Goal: Task Accomplishment & Management: Manage account settings

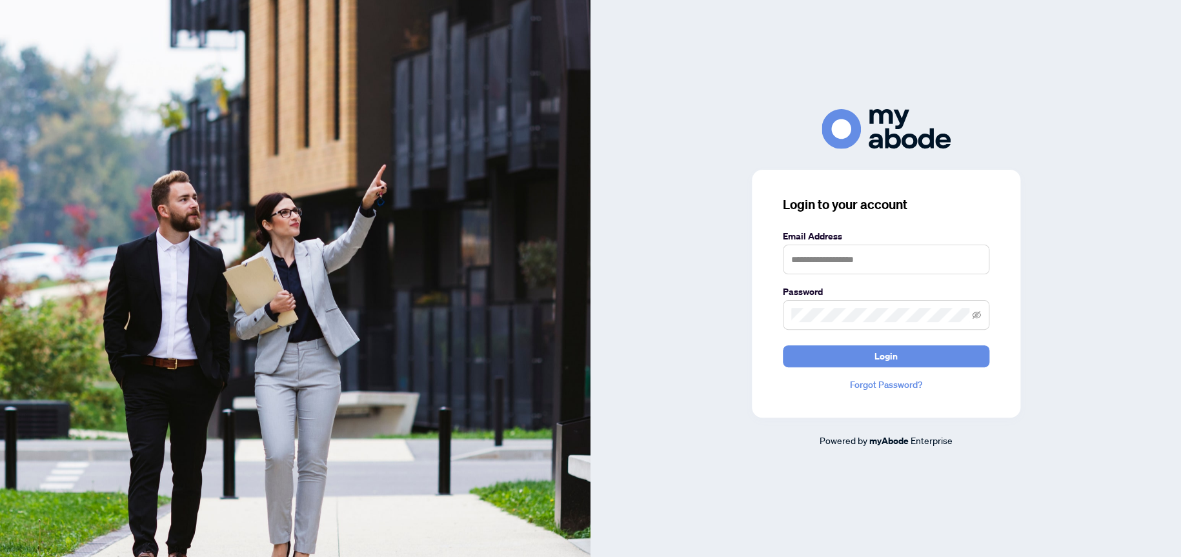
drag, startPoint x: 1042, startPoint y: 3, endPoint x: 797, endPoint y: 104, distance: 264.9
click at [826, 106] on div "Login to your account Email Address Password Login Forgot Password? Powered by …" at bounding box center [886, 278] width 591 height 557
click at [826, 254] on input "text" at bounding box center [886, 260] width 207 height 30
type input "**********"
click at [783, 345] on button "Login" at bounding box center [886, 356] width 207 height 22
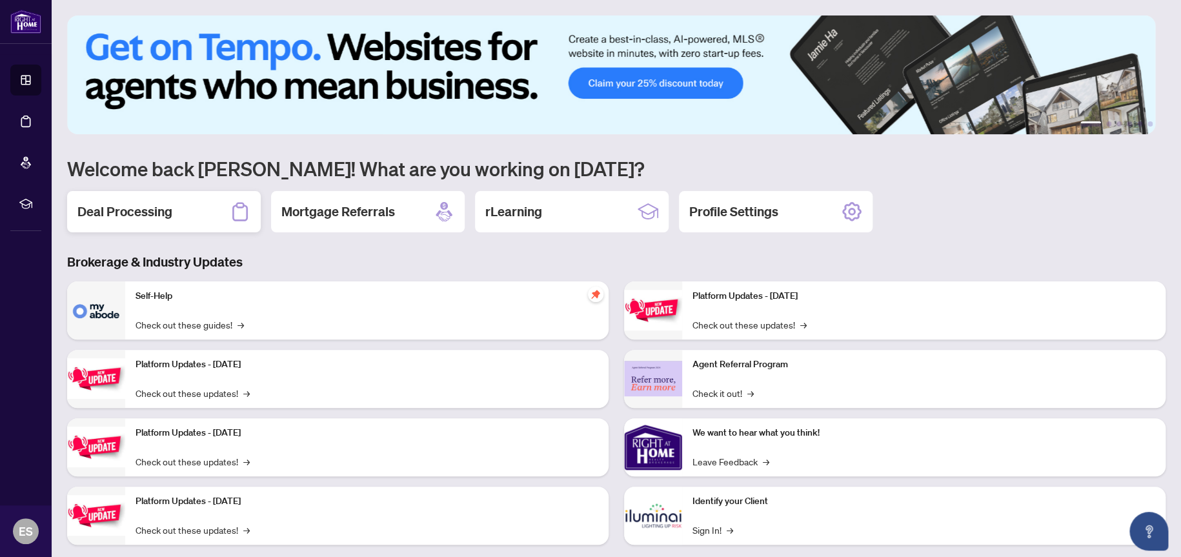
click at [136, 203] on h2 "Deal Processing" at bounding box center [124, 212] width 95 height 18
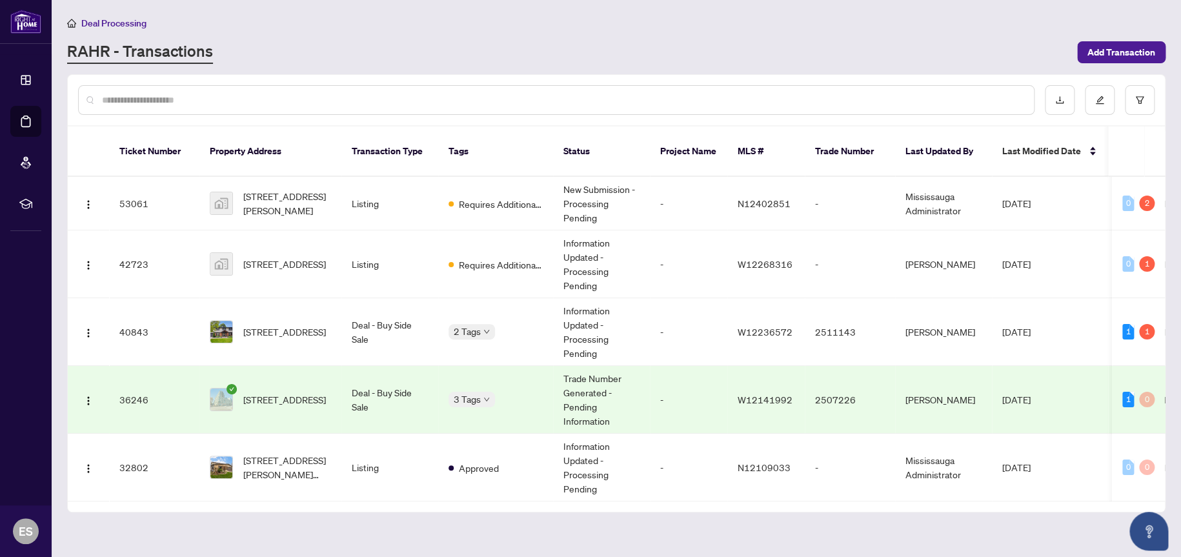
click at [296, 393] on span "[STREET_ADDRESS]" at bounding box center [284, 400] width 83 height 14
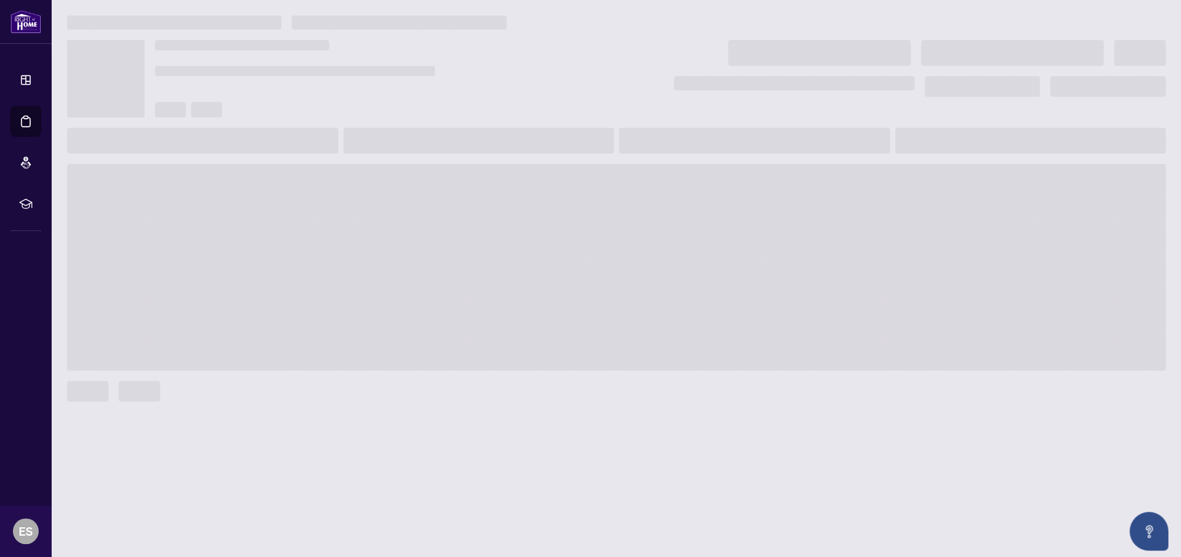
click at [296, 389] on div at bounding box center [616, 391] width 1099 height 21
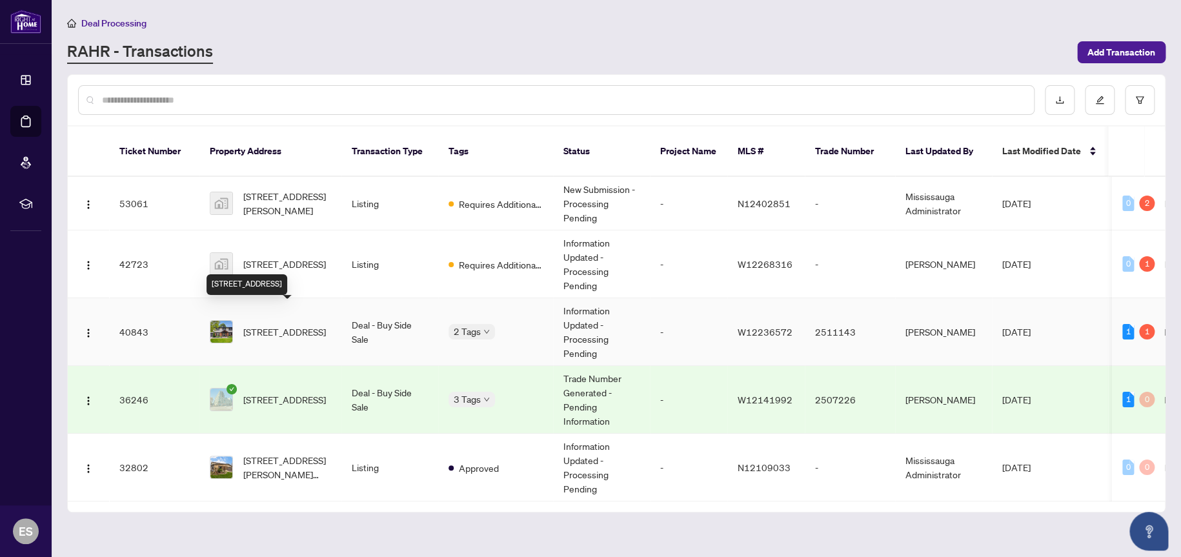
click at [296, 325] on span "[STREET_ADDRESS]" at bounding box center [284, 332] width 83 height 14
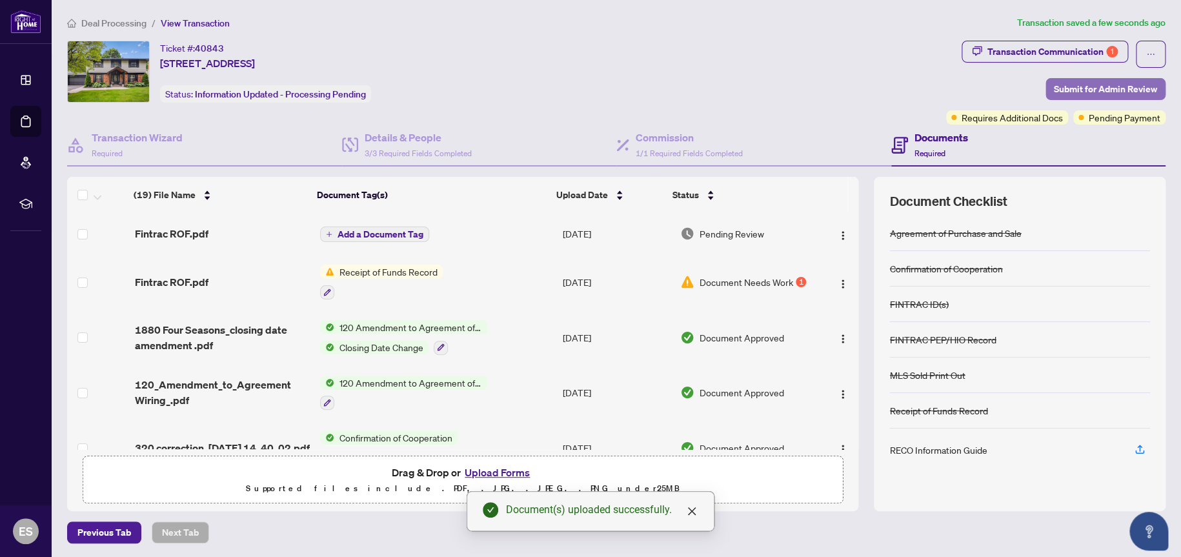
click at [1068, 91] on span "Submit for Admin Review" at bounding box center [1105, 89] width 103 height 21
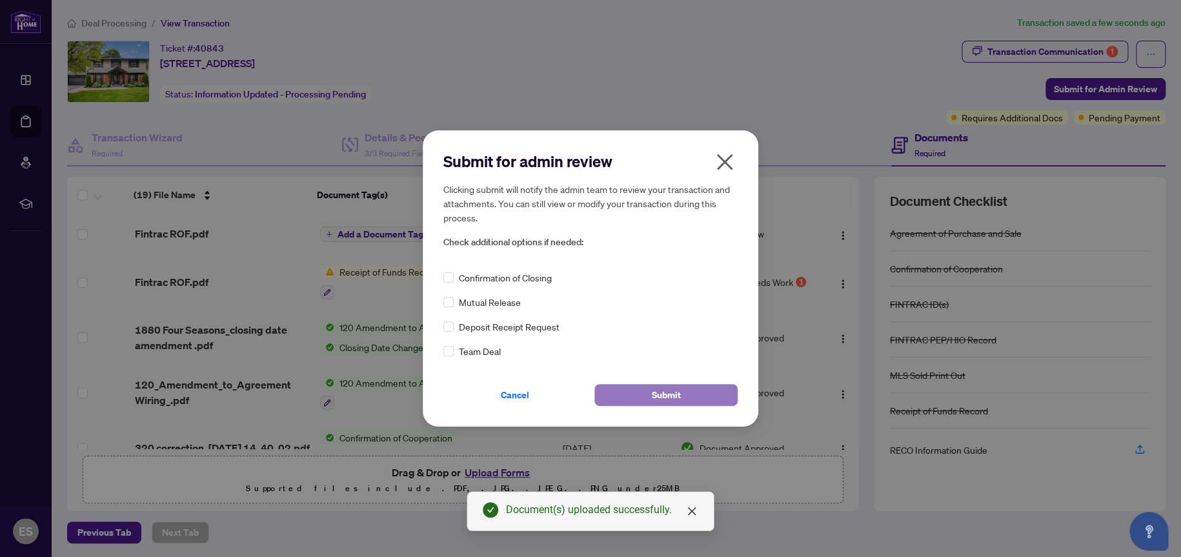
click at [664, 395] on span "Submit" at bounding box center [666, 395] width 29 height 21
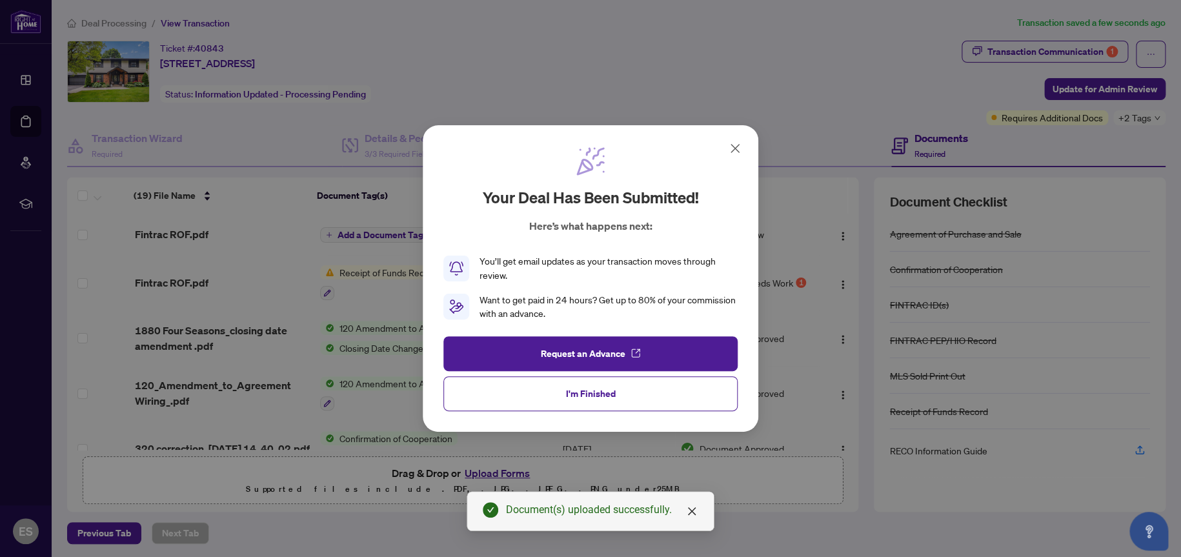
drag, startPoint x: 738, startPoint y: 143, endPoint x: 727, endPoint y: 146, distance: 11.3
click at [738, 143] on icon at bounding box center [735, 148] width 15 height 15
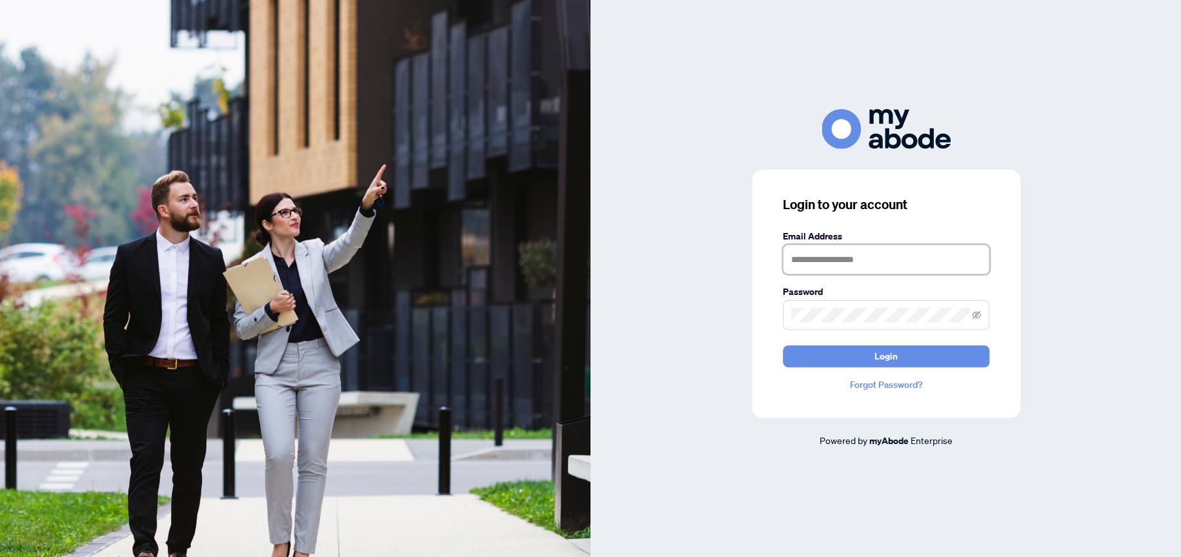
click at [826, 265] on input "text" at bounding box center [886, 260] width 207 height 30
type input "**********"
click at [823, 332] on form "**********" at bounding box center [886, 298] width 207 height 138
click at [783, 345] on button "Login" at bounding box center [886, 356] width 207 height 22
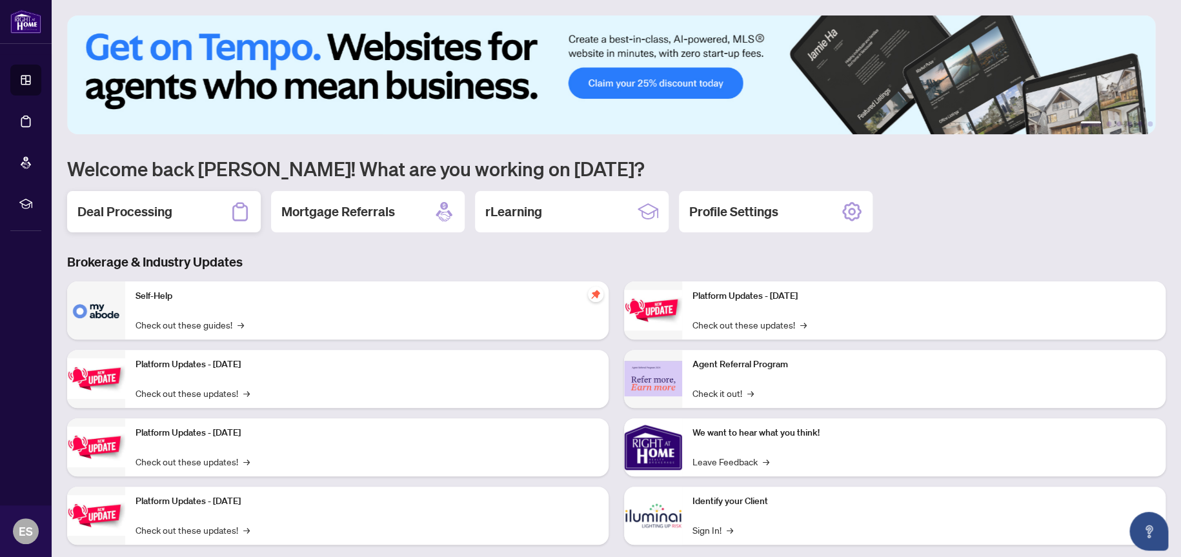
click at [176, 193] on div "Deal Processing" at bounding box center [164, 211] width 194 height 41
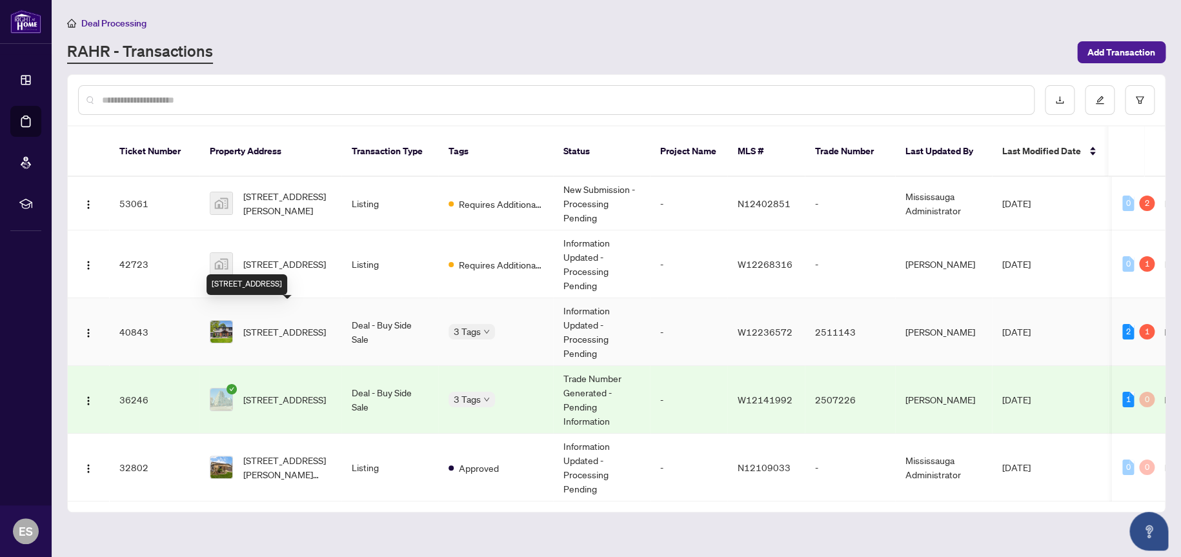
click at [298, 325] on span "[STREET_ADDRESS]" at bounding box center [284, 332] width 83 height 14
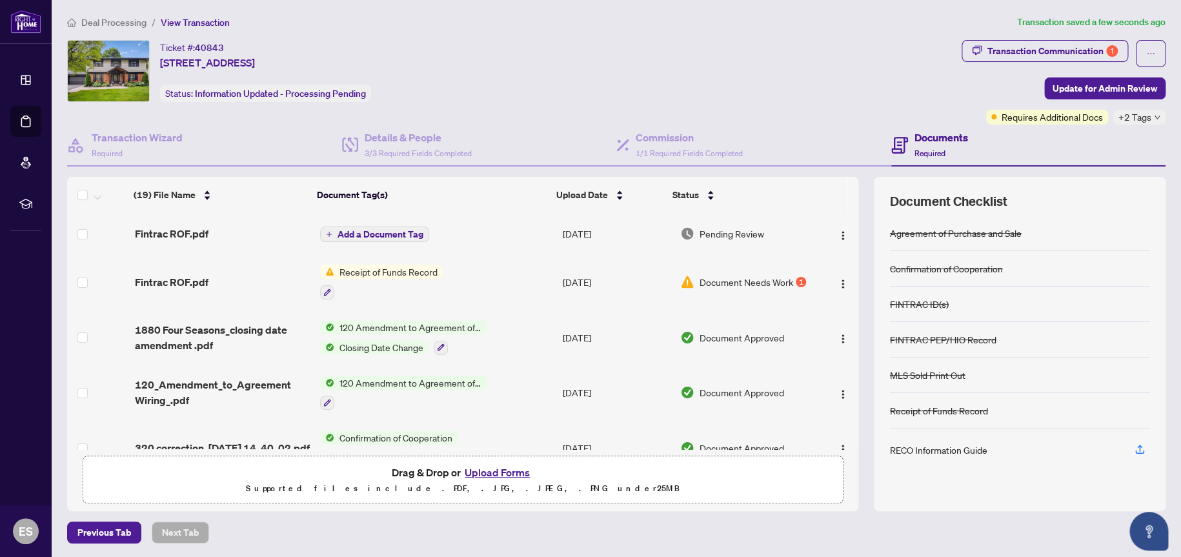
click at [383, 232] on span "Add a Document Tag" at bounding box center [381, 234] width 86 height 9
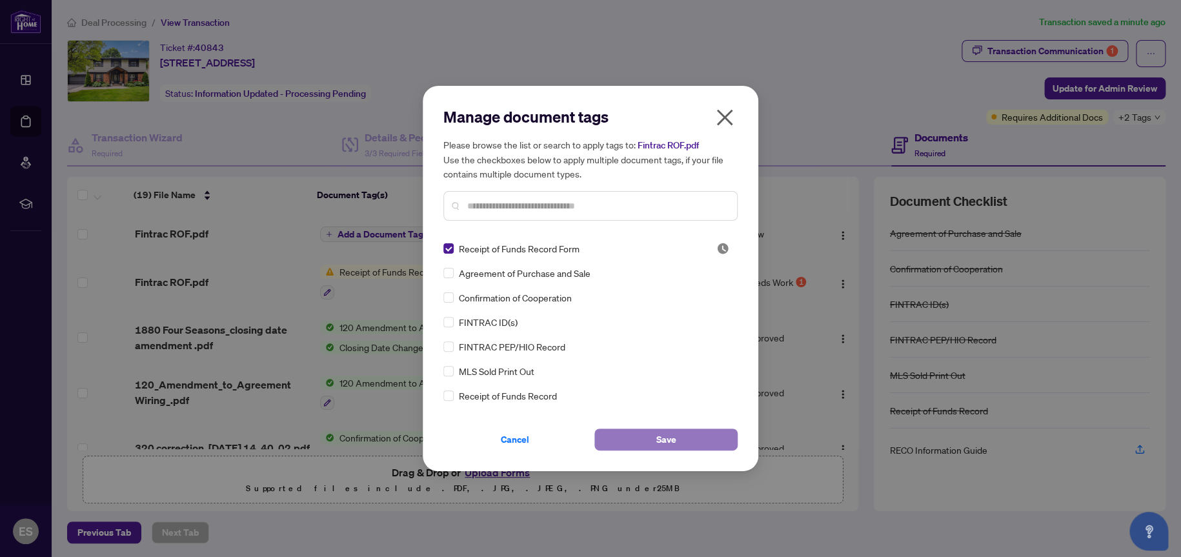
click at [657, 432] on span "Save" at bounding box center [667, 439] width 20 height 21
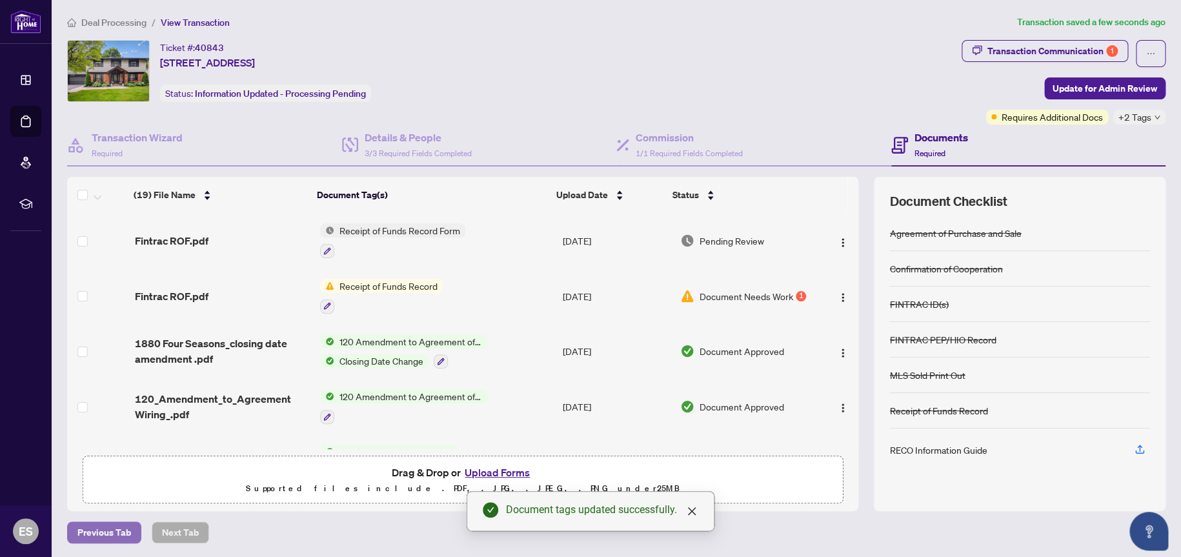
click at [110, 533] on span "Previous Tab" at bounding box center [104, 532] width 54 height 21
